Goal: Information Seeking & Learning: Learn about a topic

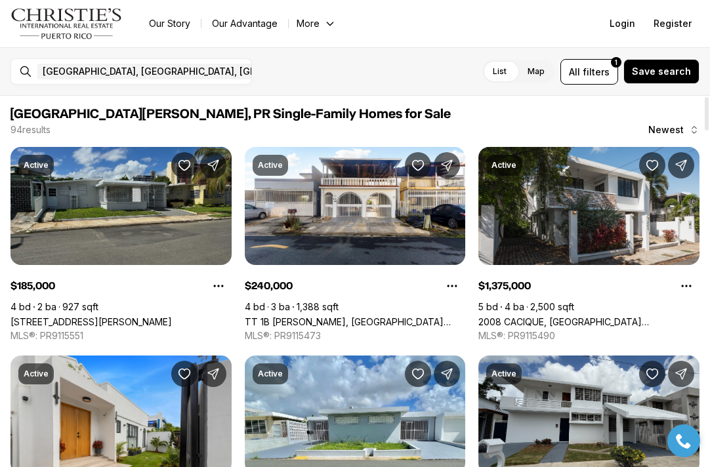
click at [127, 316] on link "56 CALLE, SAN JUAN PR, 00921" at bounding box center [91, 321] width 161 height 11
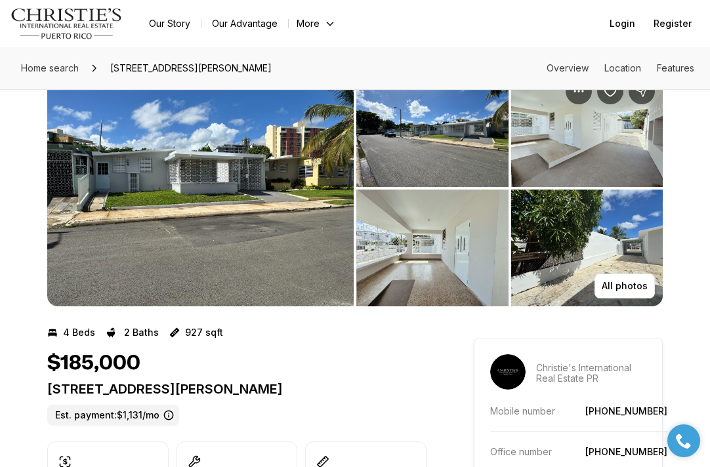
scroll to position [35, 0]
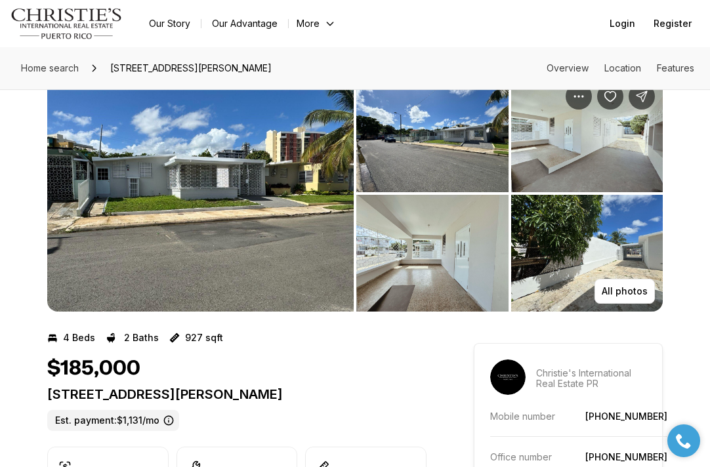
click at [150, 181] on img "View image gallery" at bounding box center [200, 193] width 307 height 236
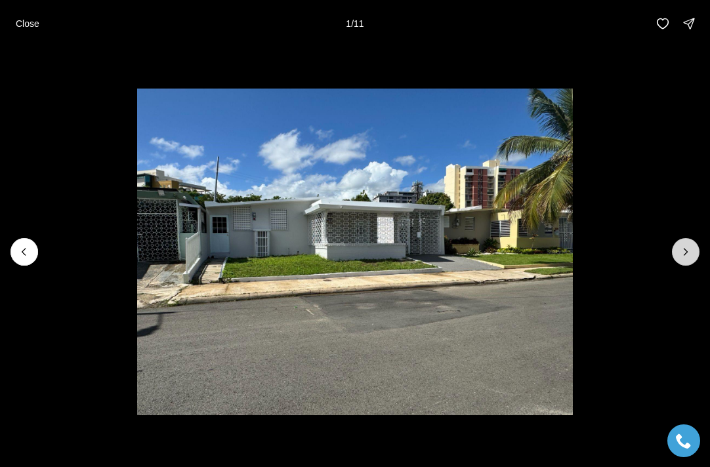
click at [682, 255] on icon "Next slide" at bounding box center [685, 252] width 13 height 13
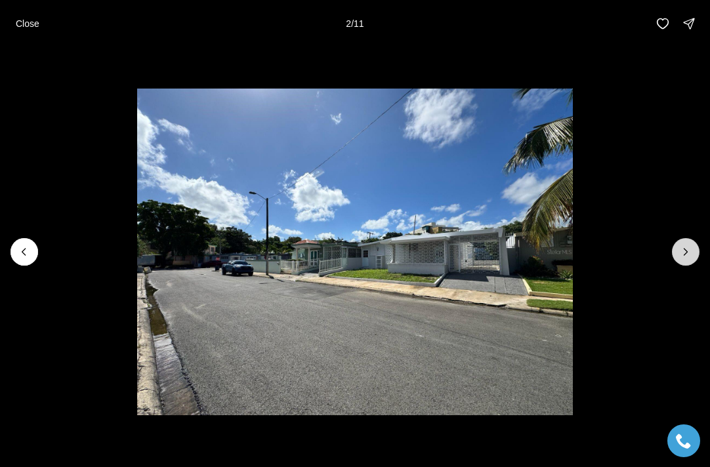
click at [682, 255] on icon "Next slide" at bounding box center [685, 252] width 13 height 13
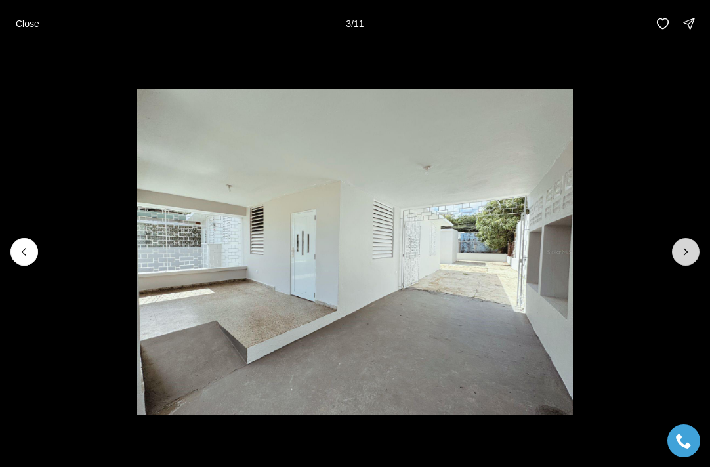
click at [682, 255] on icon "Next slide" at bounding box center [685, 252] width 13 height 13
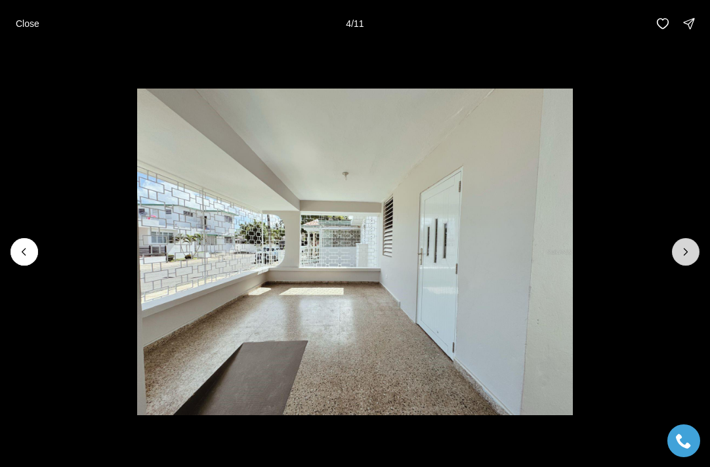
click at [682, 255] on icon "Next slide" at bounding box center [685, 252] width 13 height 13
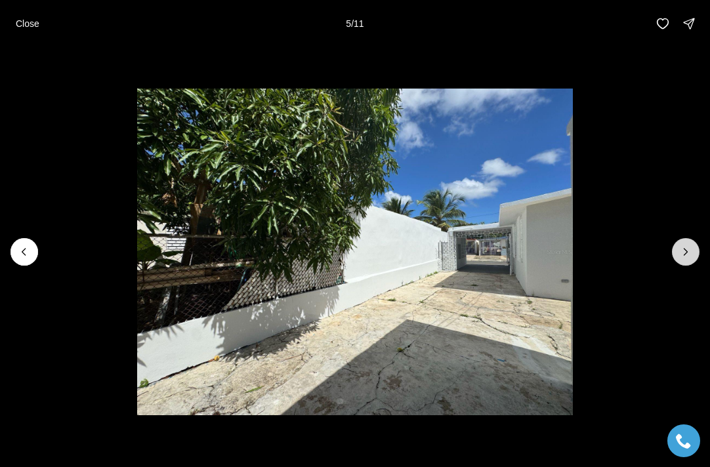
click at [682, 255] on icon "Next slide" at bounding box center [685, 252] width 13 height 13
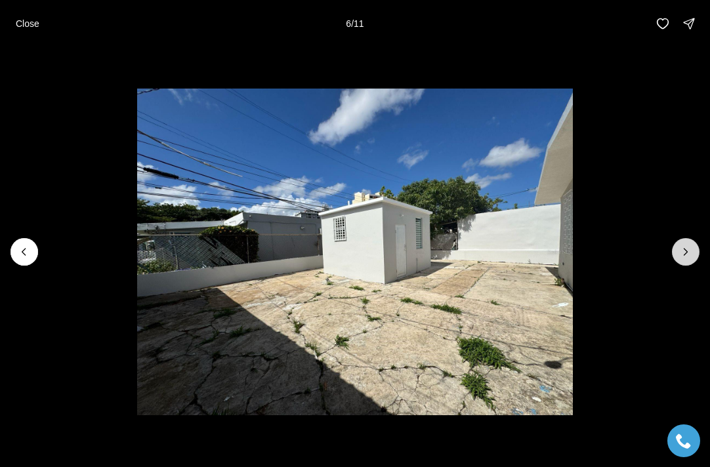
click at [682, 255] on icon "Next slide" at bounding box center [685, 252] width 13 height 13
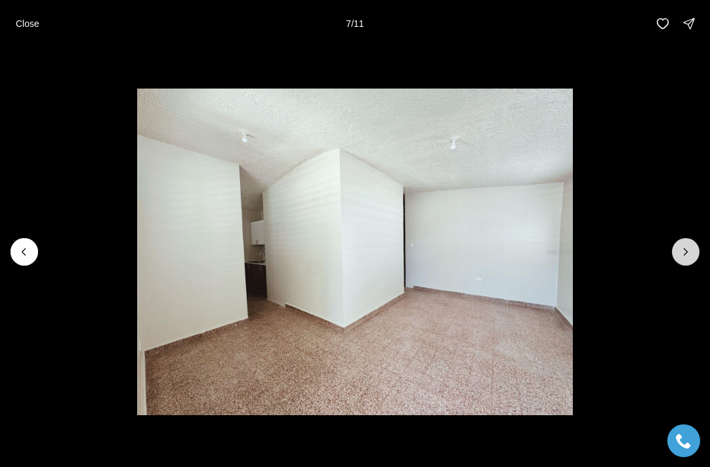
click at [682, 255] on icon "Next slide" at bounding box center [685, 252] width 13 height 13
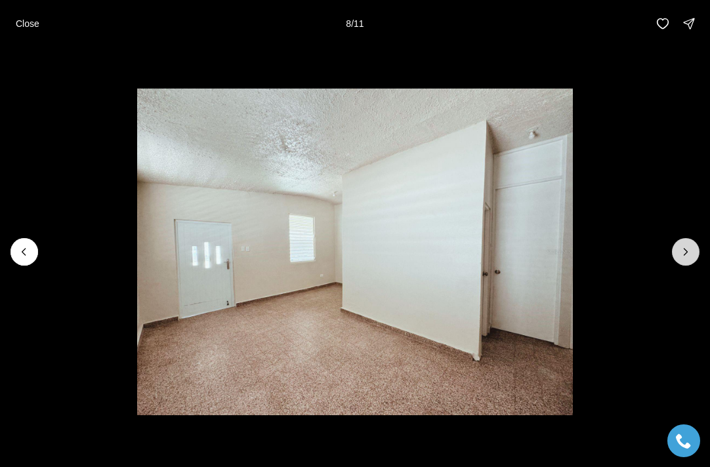
click at [682, 255] on icon "Next slide" at bounding box center [685, 252] width 13 height 13
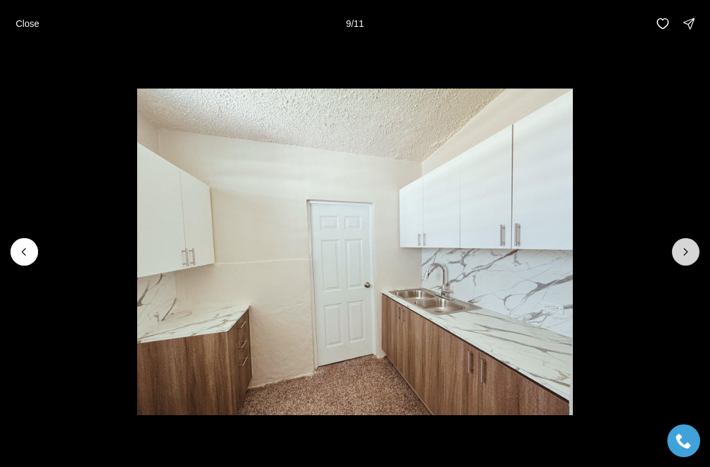
click at [682, 255] on icon "Next slide" at bounding box center [685, 252] width 13 height 13
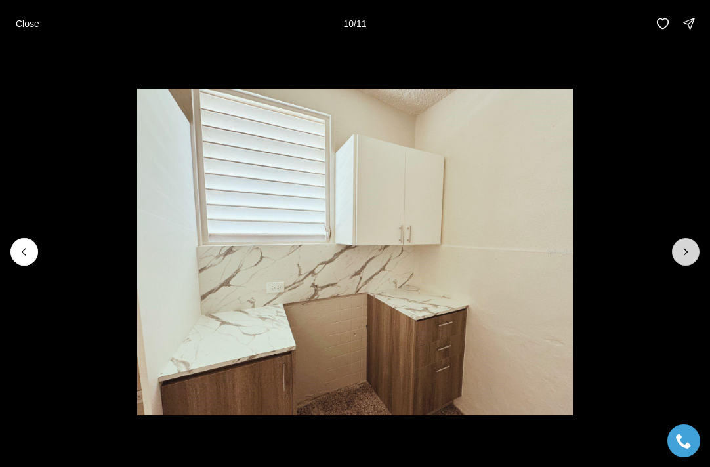
click at [682, 255] on icon "Next slide" at bounding box center [685, 252] width 13 height 13
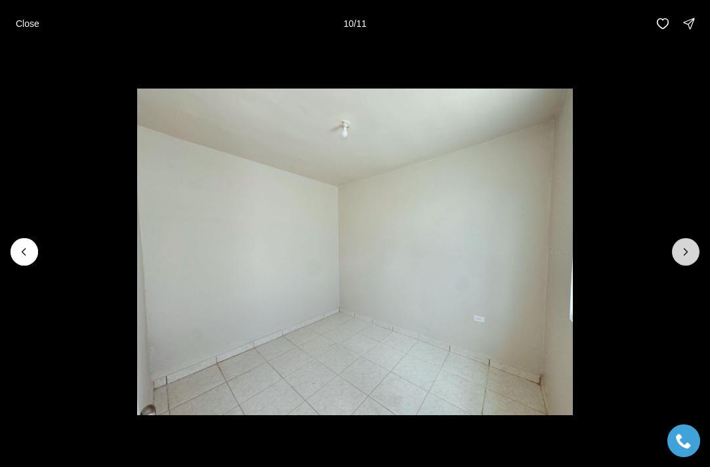
click at [682, 255] on div at bounding box center [686, 252] width 28 height 28
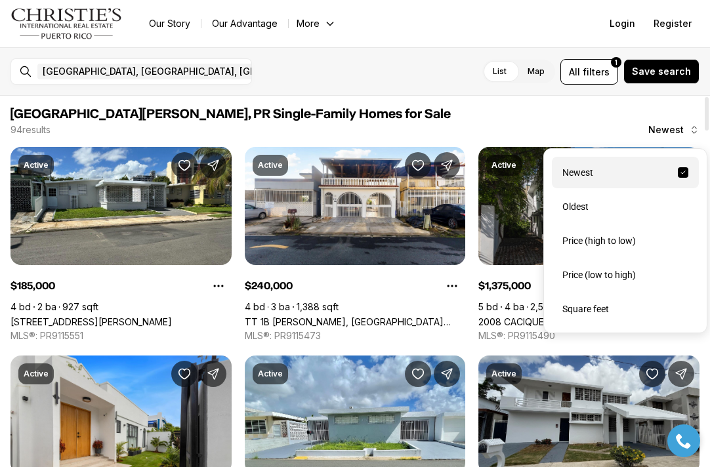
click at [693, 132] on icon "button" at bounding box center [695, 130] width 5 height 7
click at [591, 276] on div "Price (low to high)" at bounding box center [625, 275] width 147 height 32
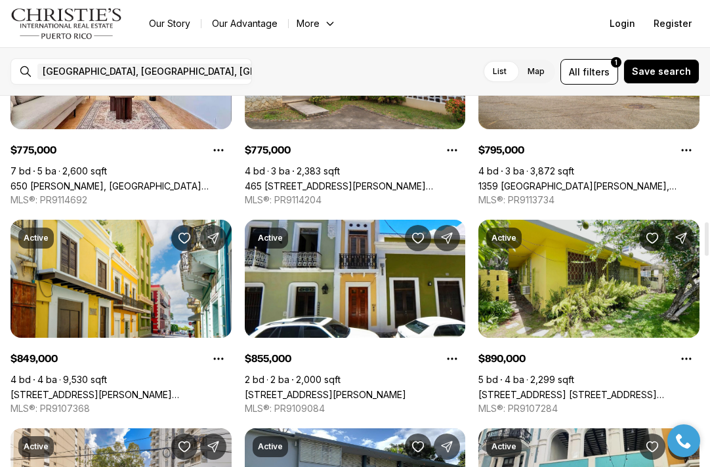
scroll to position [1398, 0]
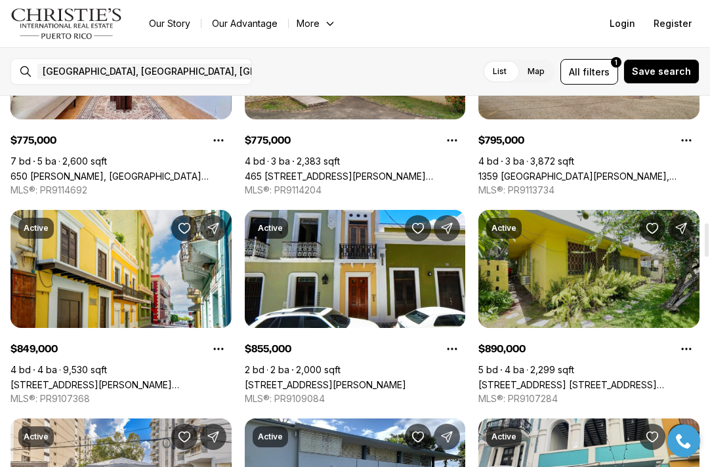
click at [563, 379] on link "2388 LAUREL ST. PUNTA LAS MARIAS ST, SAN JUAN PR, 00913" at bounding box center [589, 384] width 221 height 11
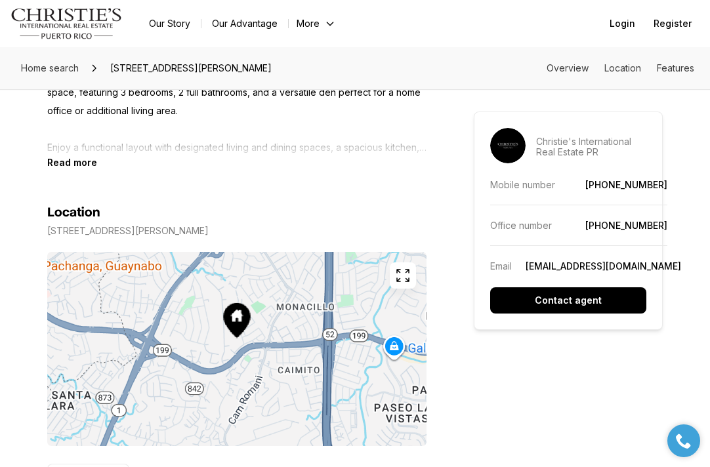
scroll to position [665, 0]
